Goal: Find specific page/section: Find specific page/section

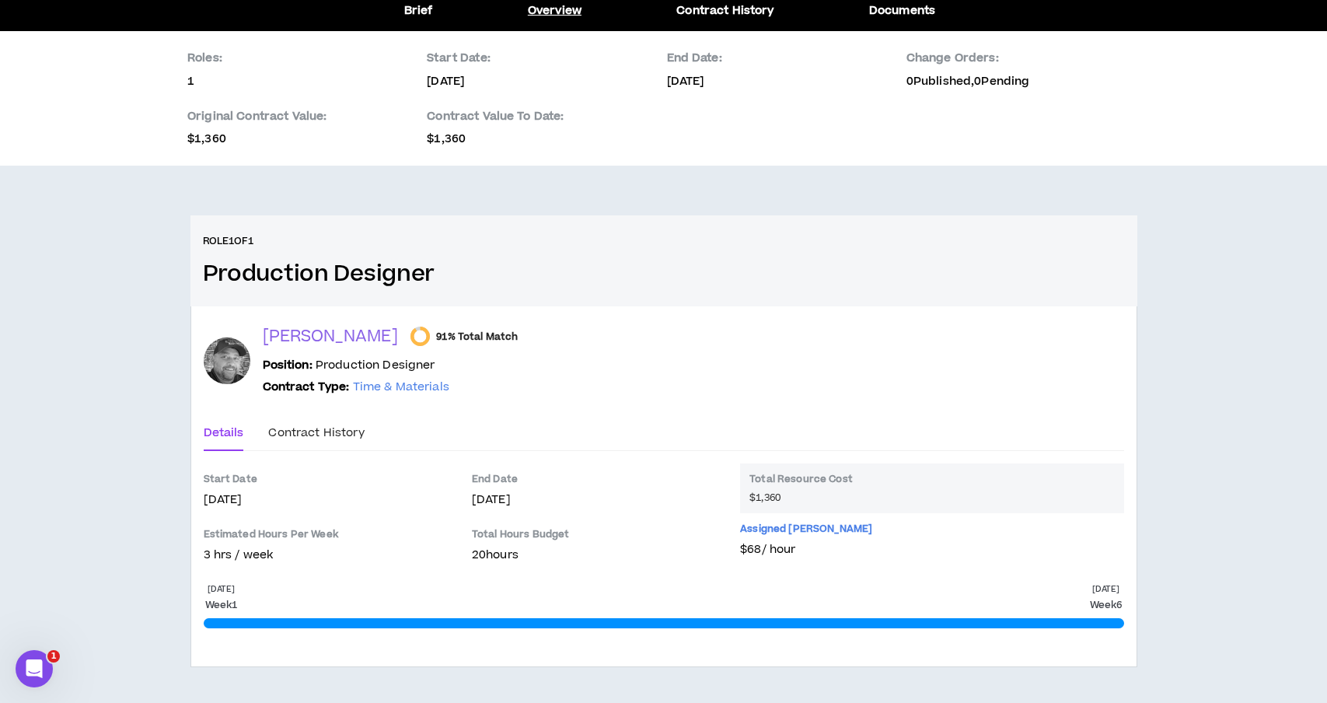
scroll to position [87, 0]
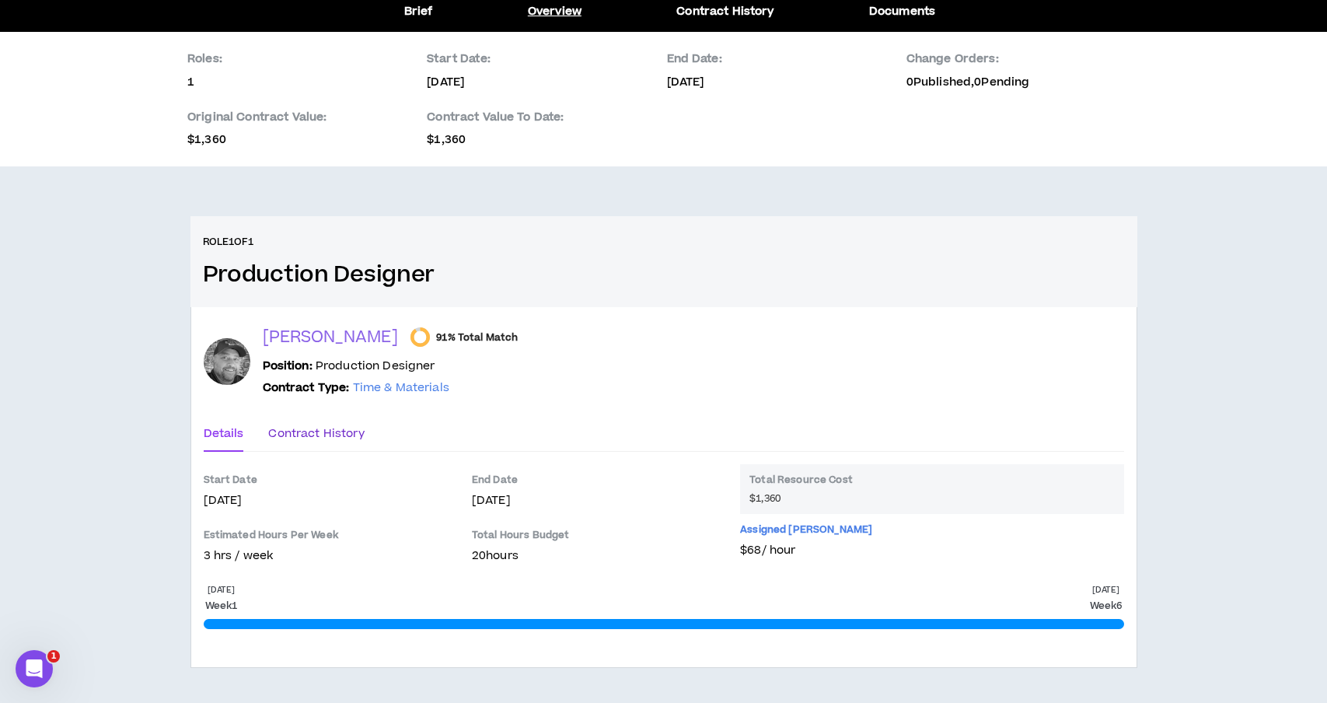
click at [344, 429] on div "Contract History" at bounding box center [316, 433] width 96 height 17
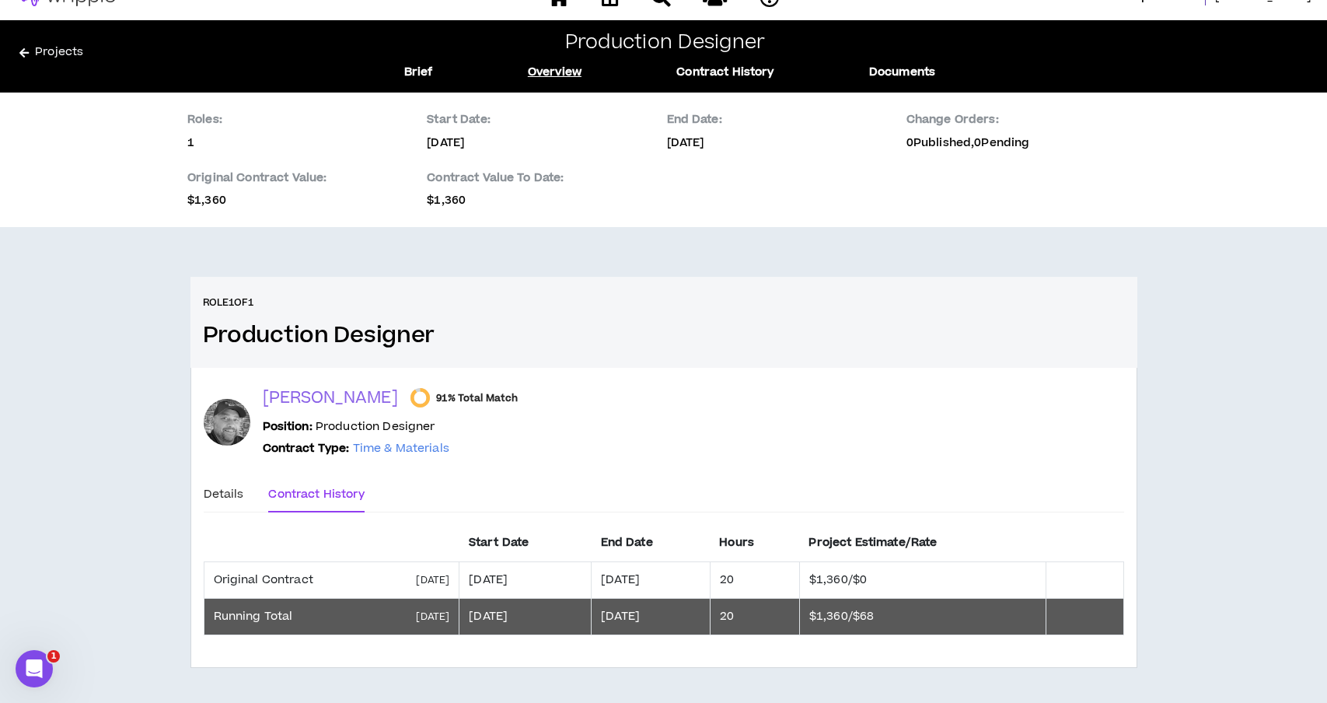
scroll to position [26, 0]
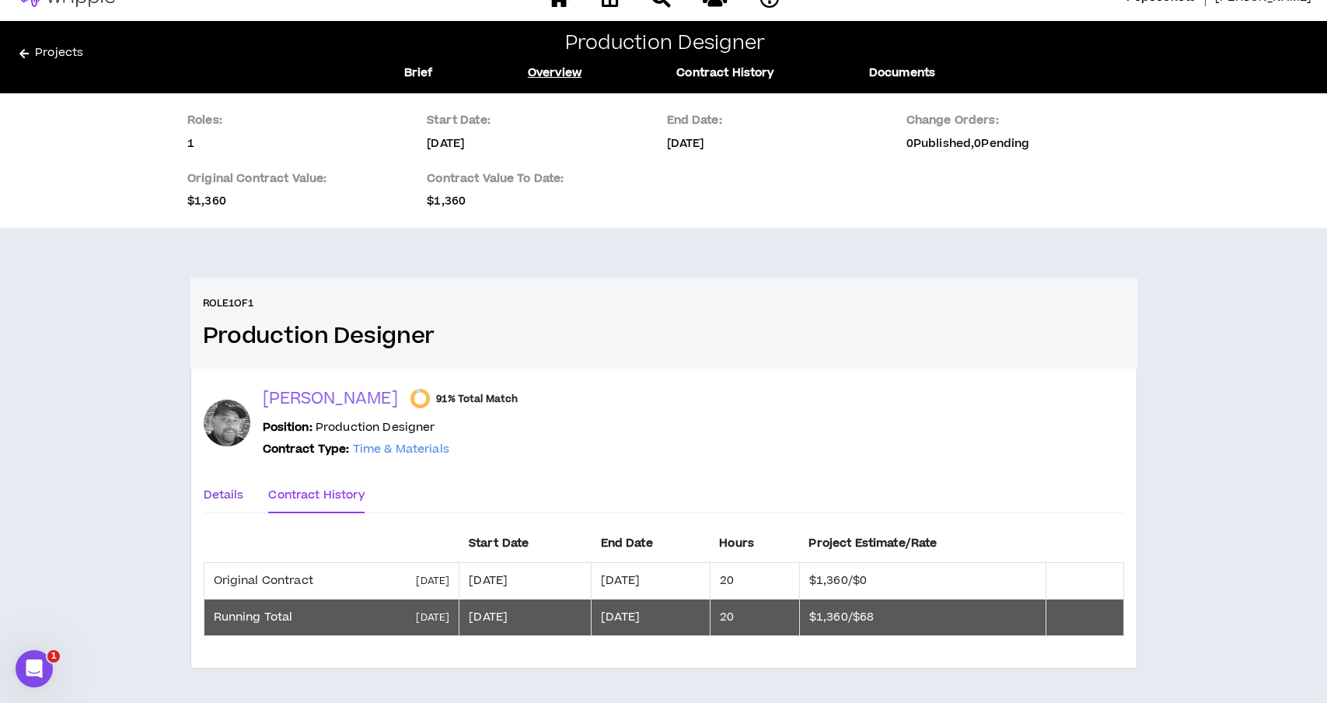
click at [238, 491] on div "Details" at bounding box center [224, 495] width 40 height 17
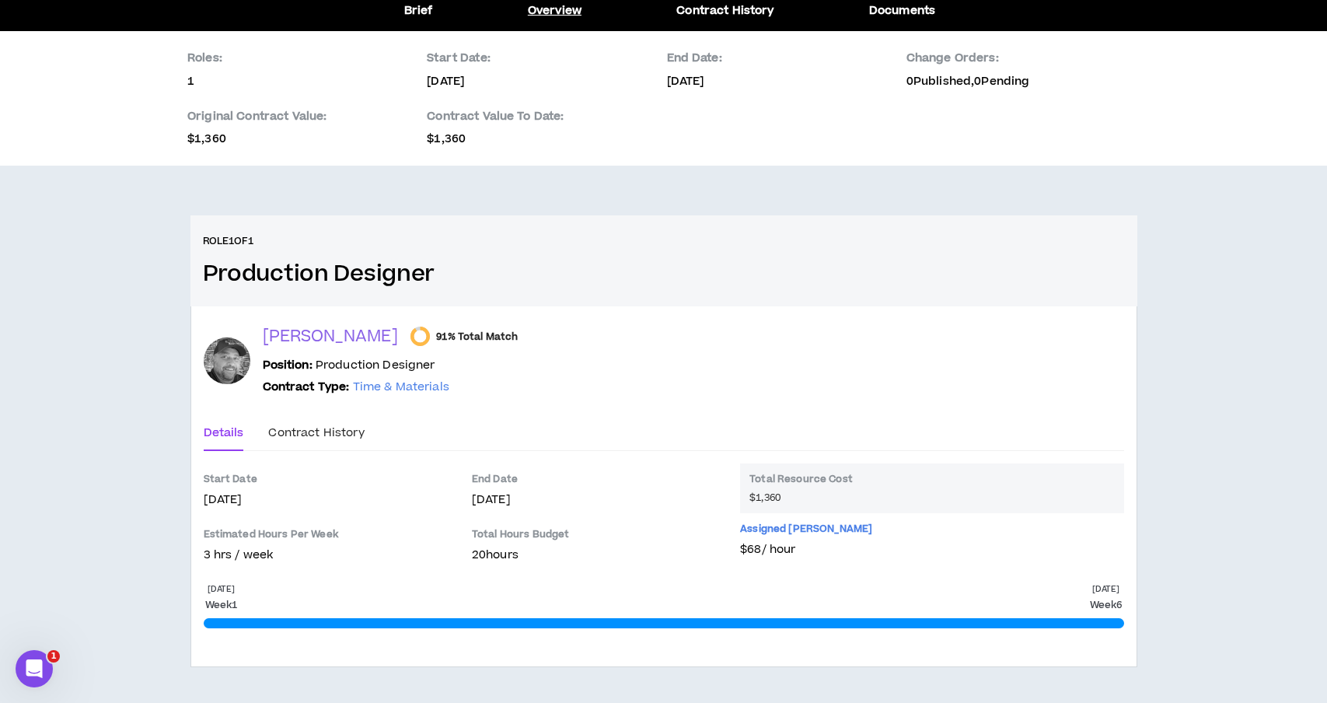
scroll to position [87, 0]
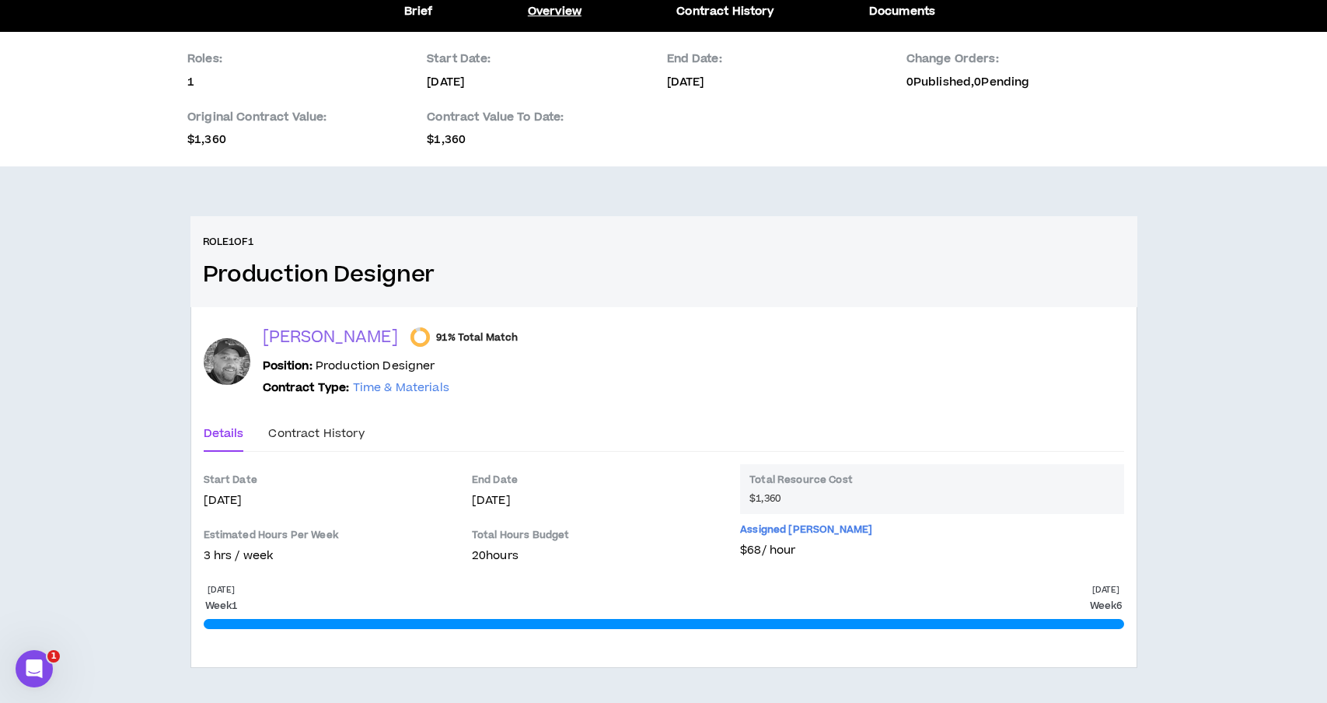
drag, startPoint x: 247, startPoint y: 506, endPoint x: 403, endPoint y: 499, distance: 155.7
click at [403, 499] on p "[DATE]" at bounding box center [330, 500] width 253 height 17
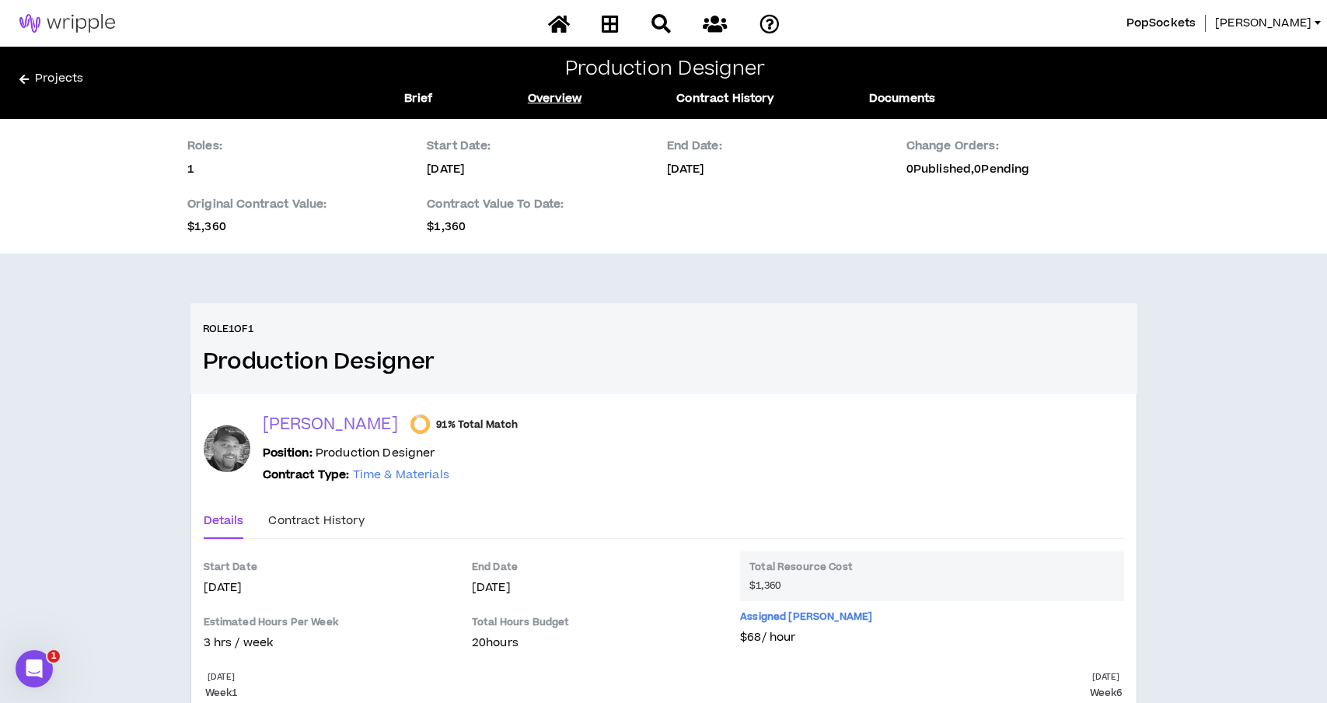
scroll to position [0, 0]
click at [549, 93] on link "Overview" at bounding box center [555, 98] width 54 height 17
click at [548, 100] on link "Overview" at bounding box center [555, 98] width 54 height 17
click at [761, 96] on link "Contract History" at bounding box center [724, 98] width 97 height 17
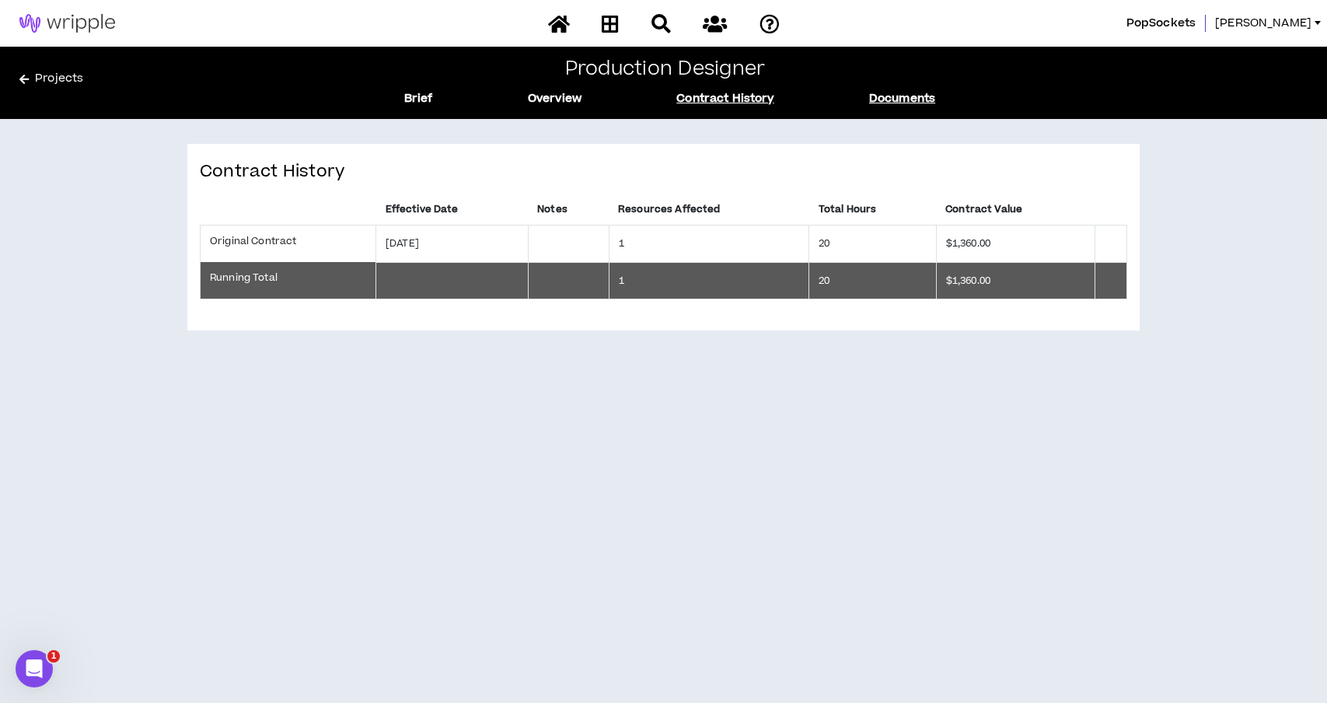
click at [890, 103] on link "Documents" at bounding box center [902, 98] width 66 height 17
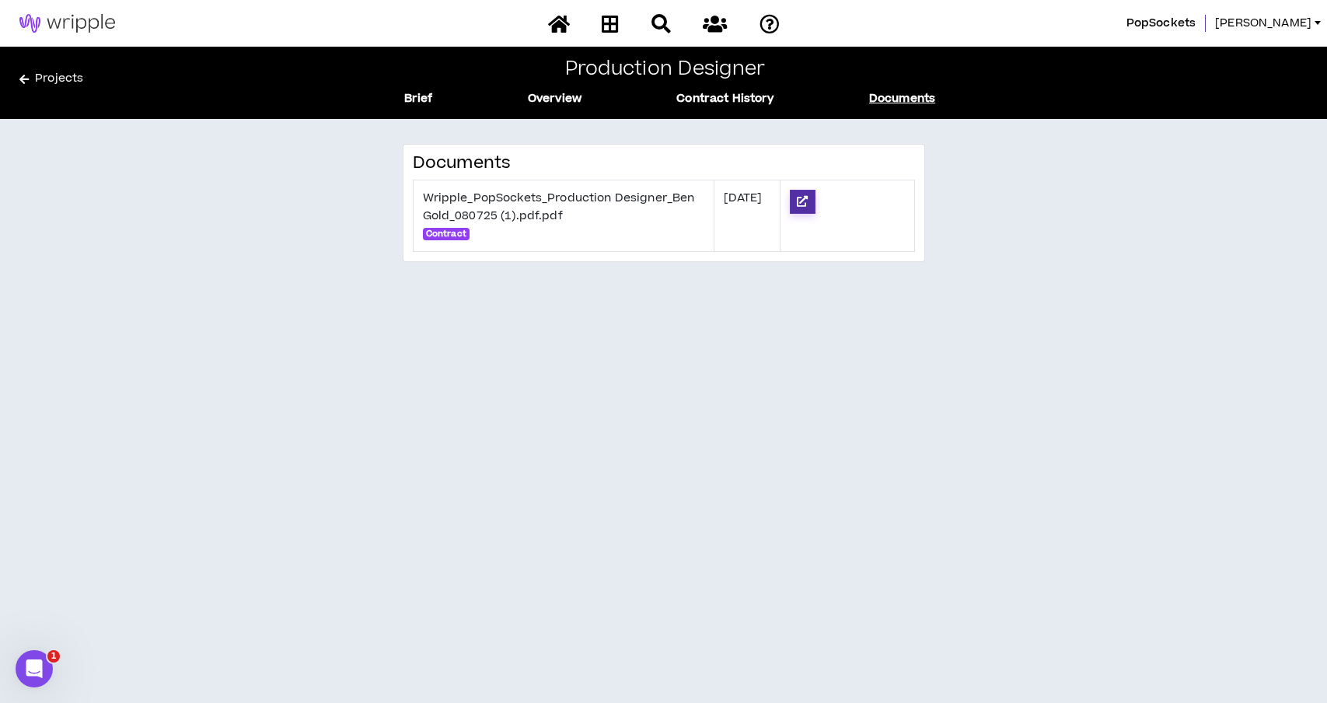
click at [808, 204] on icon at bounding box center [802, 201] width 11 height 11
click at [531, 90] on link "Overview" at bounding box center [555, 98] width 54 height 17
